Goal: Check status: Check status

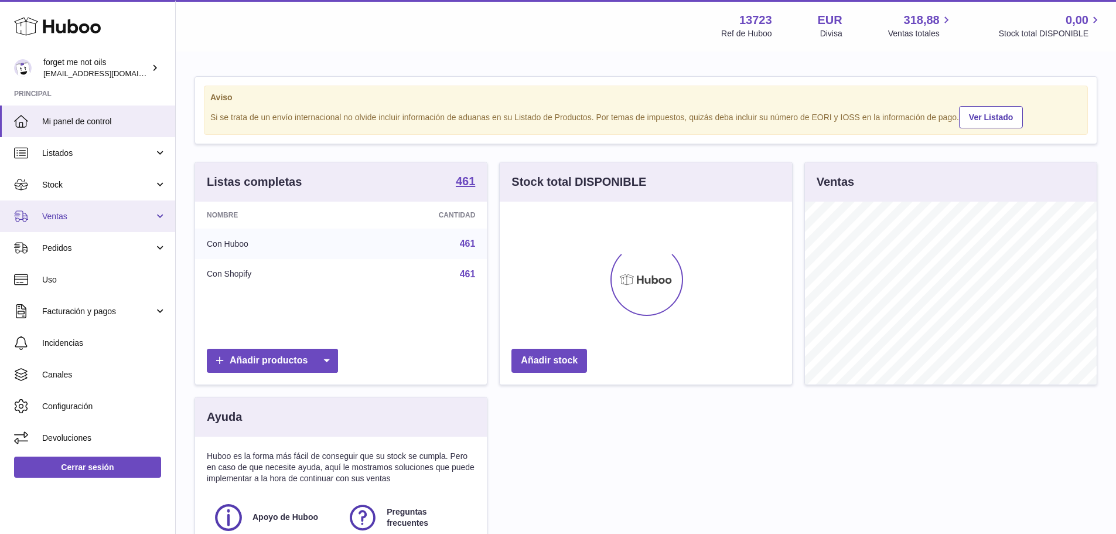
scroll to position [183, 292]
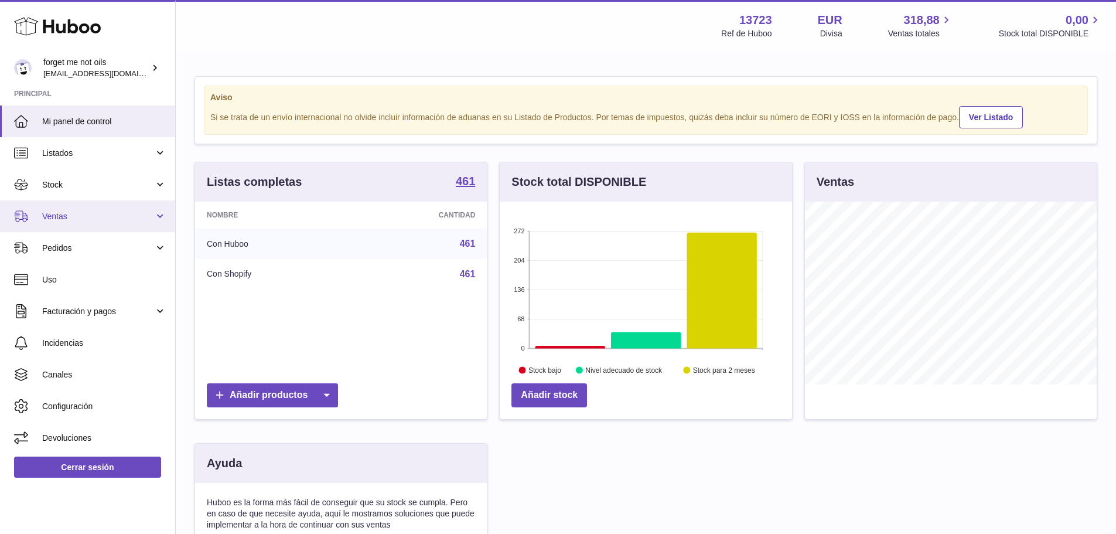
click at [104, 220] on span "Ventas" at bounding box center [98, 216] width 112 height 11
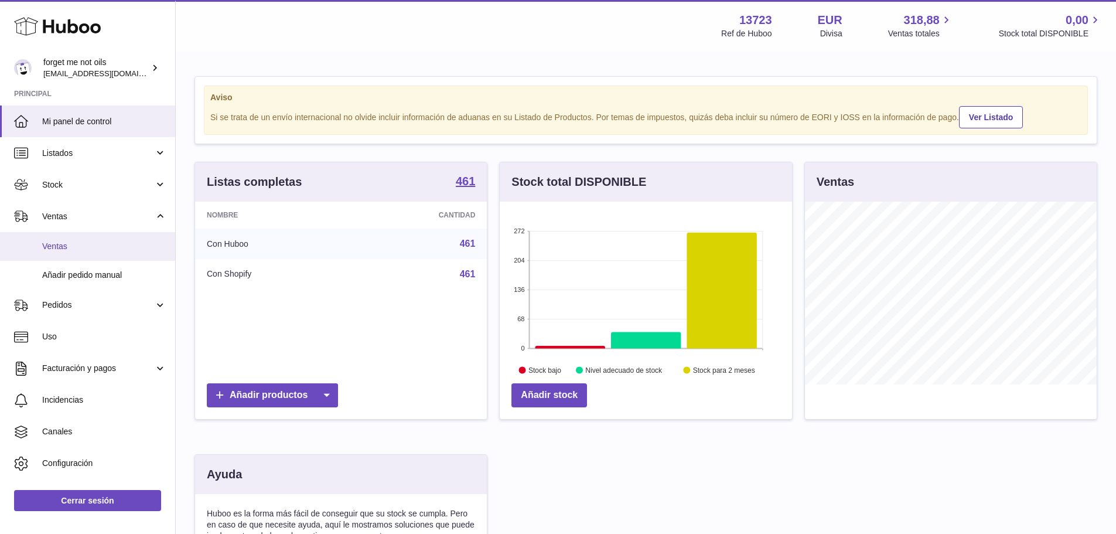
click at [95, 244] on span "Ventas" at bounding box center [104, 246] width 124 height 11
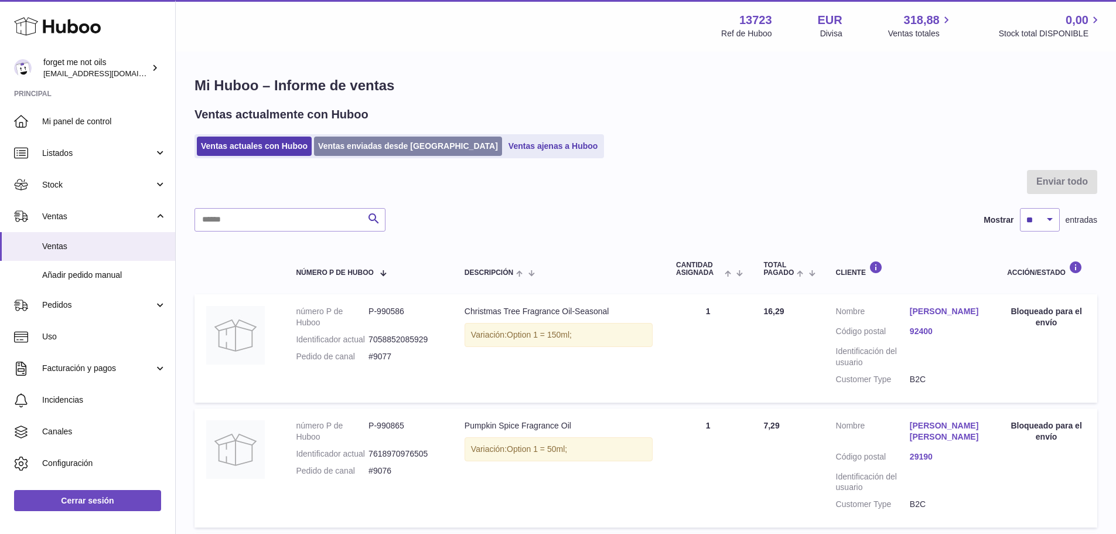
click at [365, 152] on link "Ventas enviadas desde [GEOGRAPHIC_DATA]" at bounding box center [408, 146] width 188 height 19
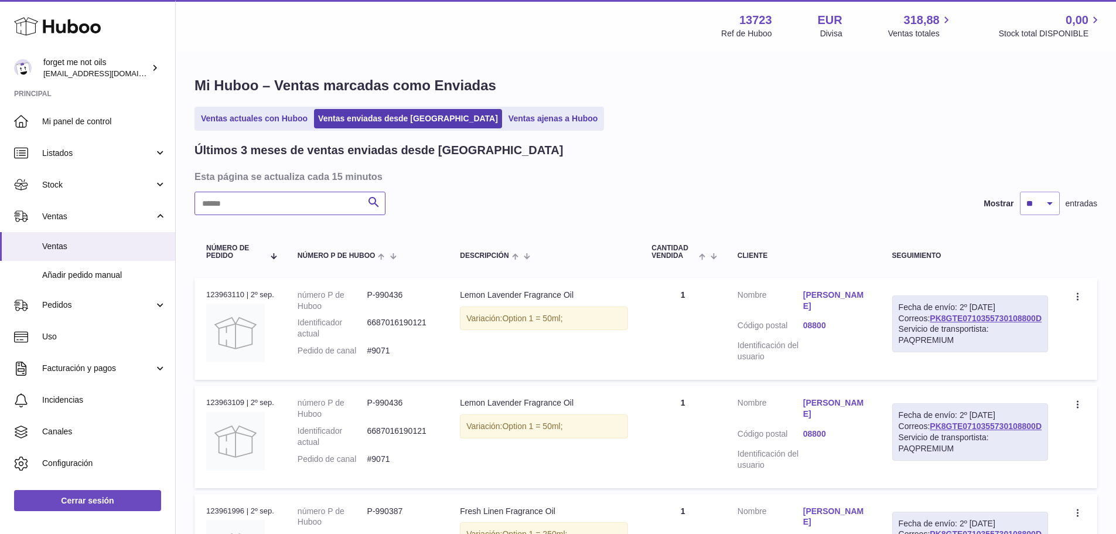
click at [333, 200] on input "text" at bounding box center [290, 203] width 191 height 23
paste input "*****"
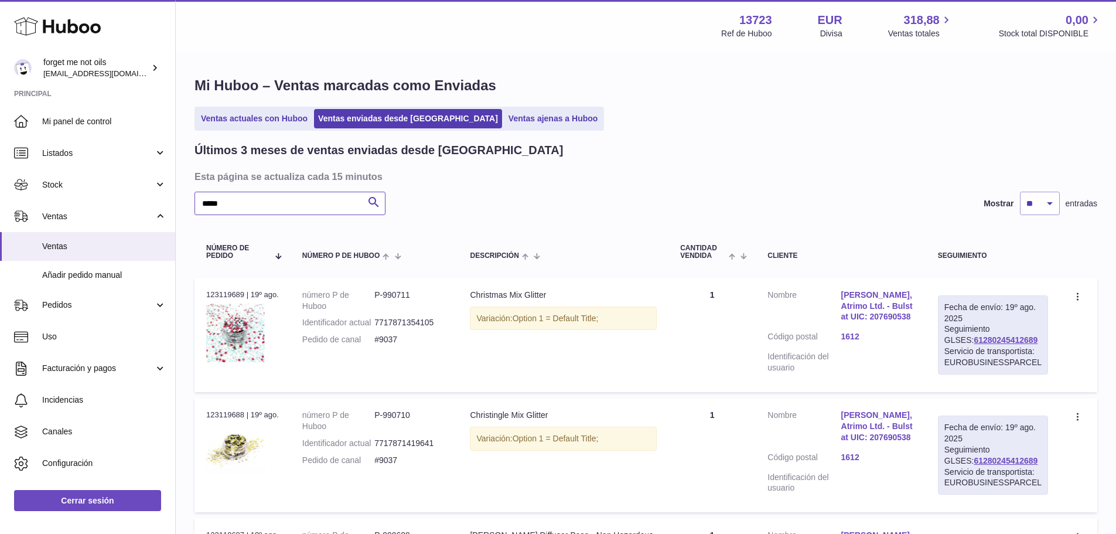
type input "*****"
click at [867, 305] on link "Atanas Vladimirov, Atrimo Ltd. - Bulstat UIC: 207690538" at bounding box center [878, 306] width 73 height 33
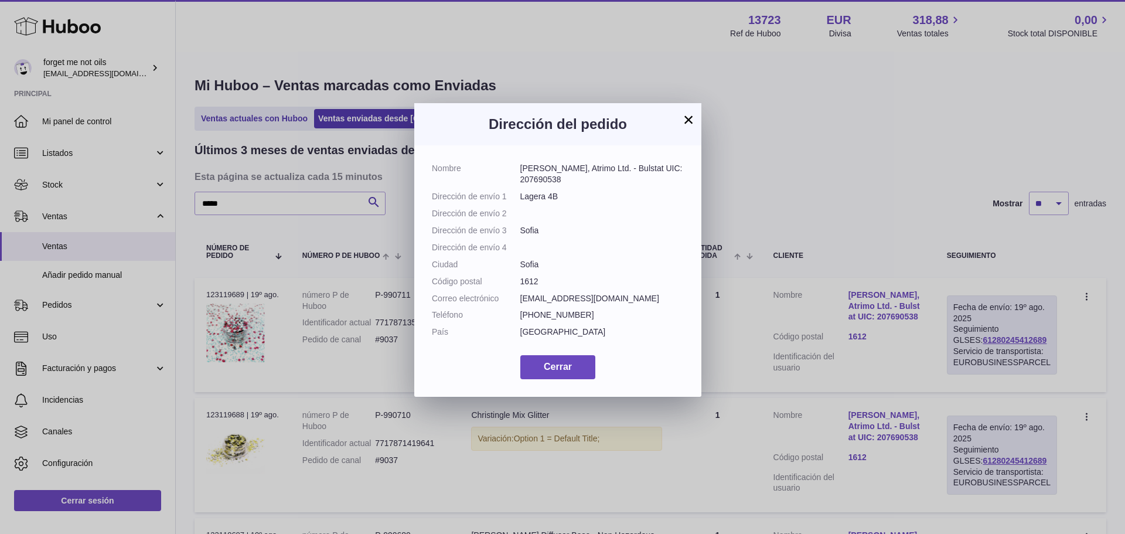
click at [688, 119] on button "×" at bounding box center [689, 120] width 14 height 14
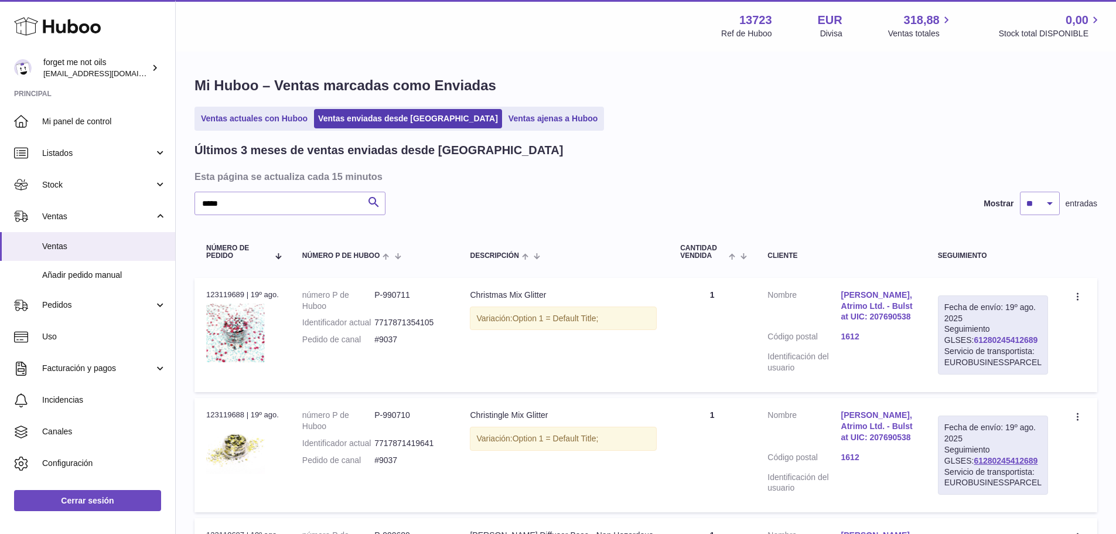
drag, startPoint x: 1022, startPoint y: 339, endPoint x: 956, endPoint y: 340, distance: 65.6
click at [956, 340] on div "Fecha de envío: 19º ago. 2025 Seguimiento GLSES: 61280245412689 Servicio de tra…" at bounding box center [993, 334] width 110 height 79
copy link "61280245412689"
